Goal: Task Accomplishment & Management: Use online tool/utility

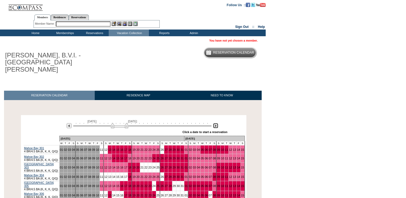
click at [216, 123] on img at bounding box center [215, 125] width 5 height 5
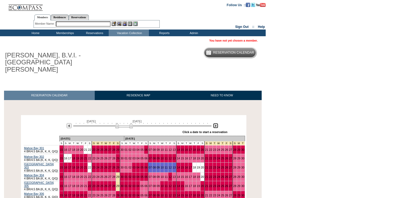
click at [216, 123] on img at bounding box center [215, 125] width 5 height 5
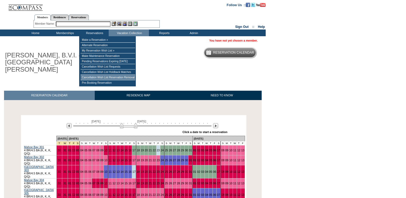
click at [111, 80] on td "Cancellation Wish List Reservation Removal" at bounding box center [108, 77] width 55 height 5
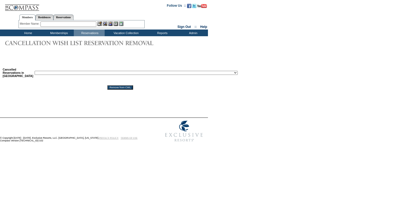
click at [114, 74] on select "Reservation ID: 1817610 ([GEOGRAPHIC_DATA], [US_STATE] - 1 [GEOGRAPHIC_DATA] : …" at bounding box center [136, 73] width 203 height 4
select select "1818640"
click at [35, 71] on select "Reservation ID: 1817610 ([GEOGRAPHIC_DATA], [US_STATE] - 1 [GEOGRAPHIC_DATA] : …" at bounding box center [136, 73] width 203 height 4
click at [112, 89] on input "Remove from CWL" at bounding box center [120, 87] width 26 height 4
